Goal: Browse casually

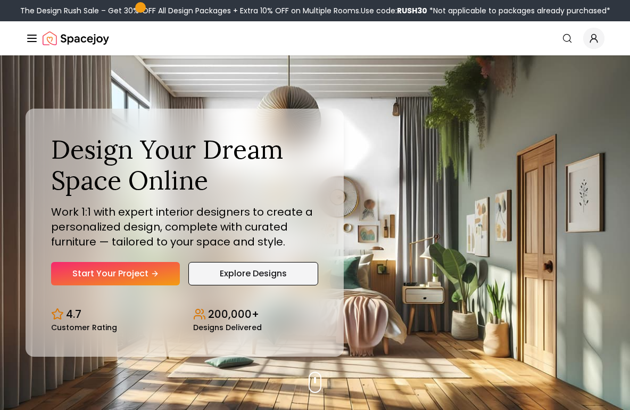
click at [230, 283] on link "Explore Designs" at bounding box center [253, 273] width 130 height 23
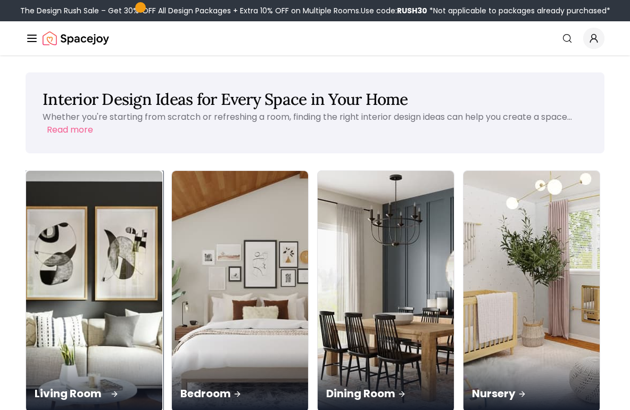
click at [99, 203] on img at bounding box center [94, 291] width 143 height 253
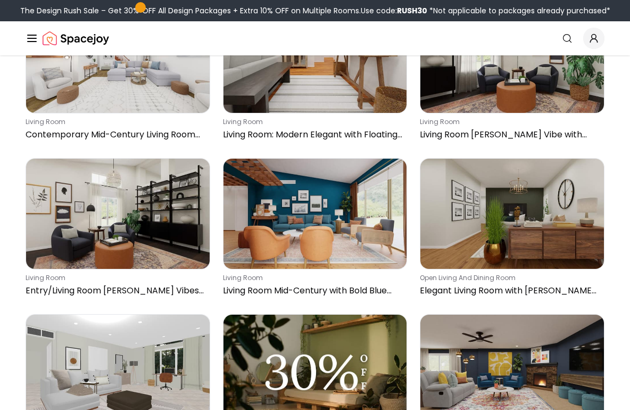
scroll to position [621, 0]
